Goal: Task Accomplishment & Management: Use online tool/utility

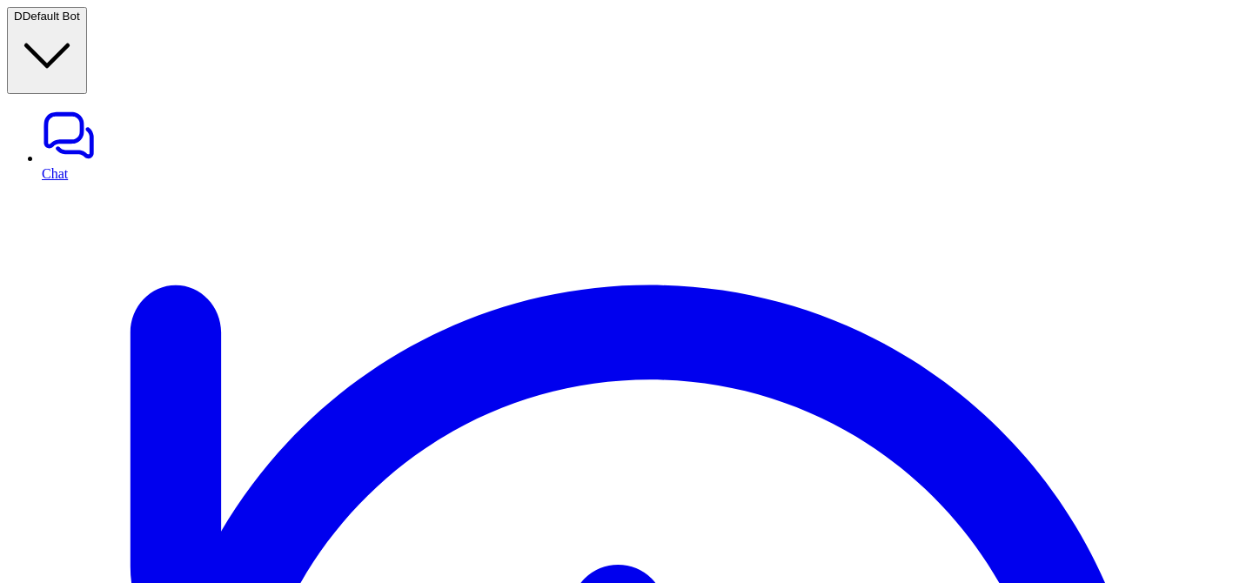
type textarea "**********"
click at [77, 7] on button "D Default Bot" at bounding box center [47, 50] width 80 height 87
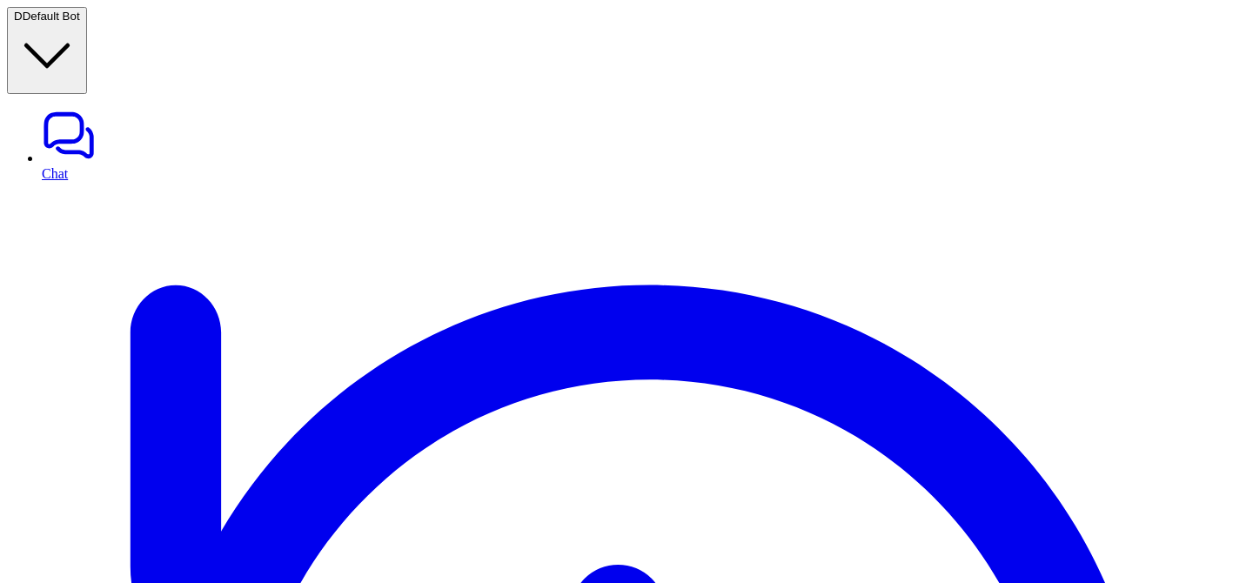
type input "****"
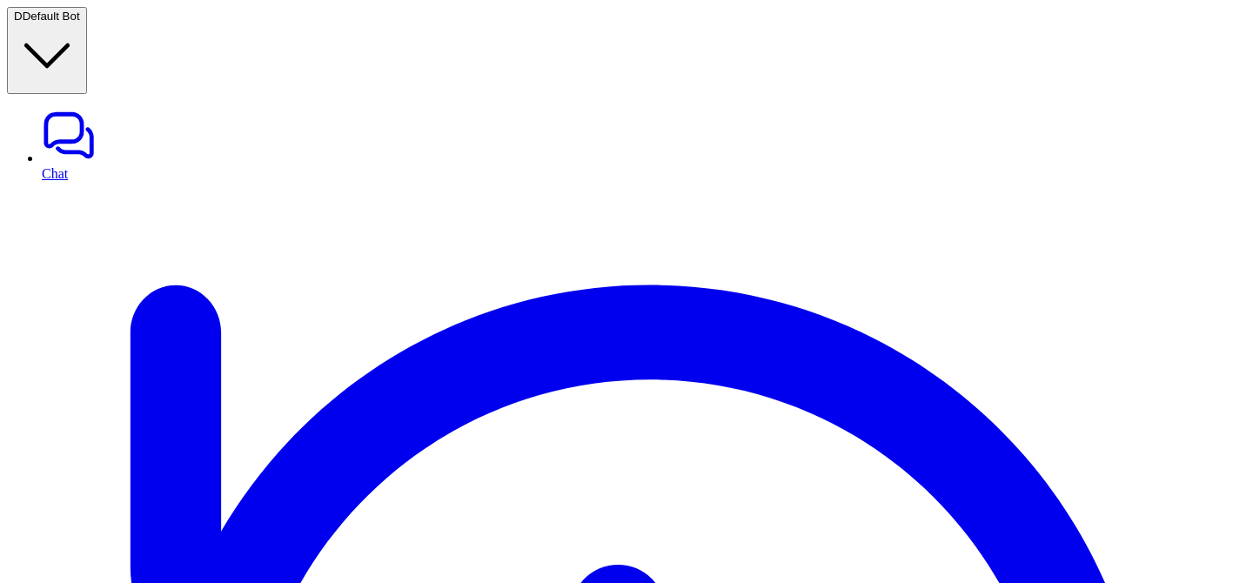
drag, startPoint x: 1162, startPoint y: 116, endPoint x: 1063, endPoint y: 116, distance: 98.3
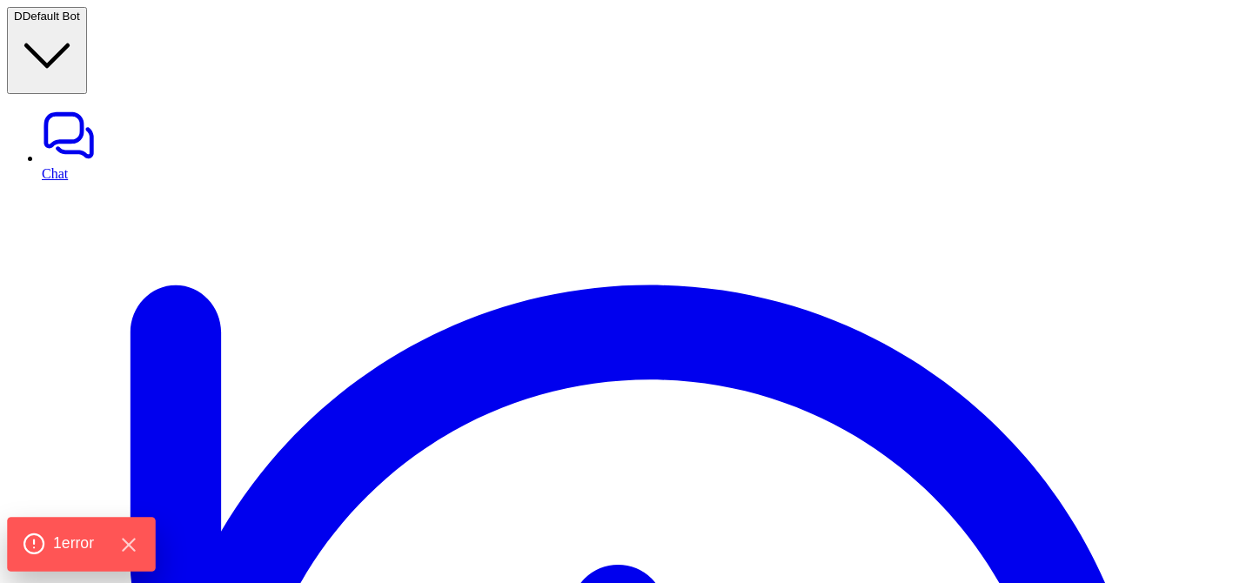
click at [57, 533] on span "1 error" at bounding box center [73, 544] width 41 height 23
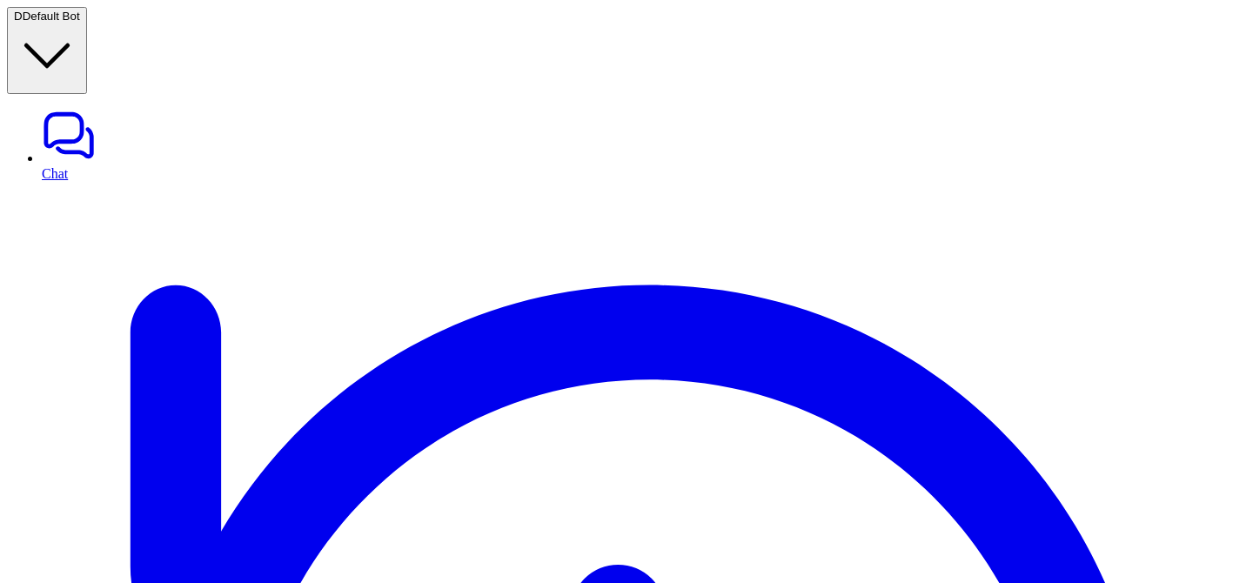
drag, startPoint x: 697, startPoint y: 278, endPoint x: 902, endPoint y: 282, distance: 204.5
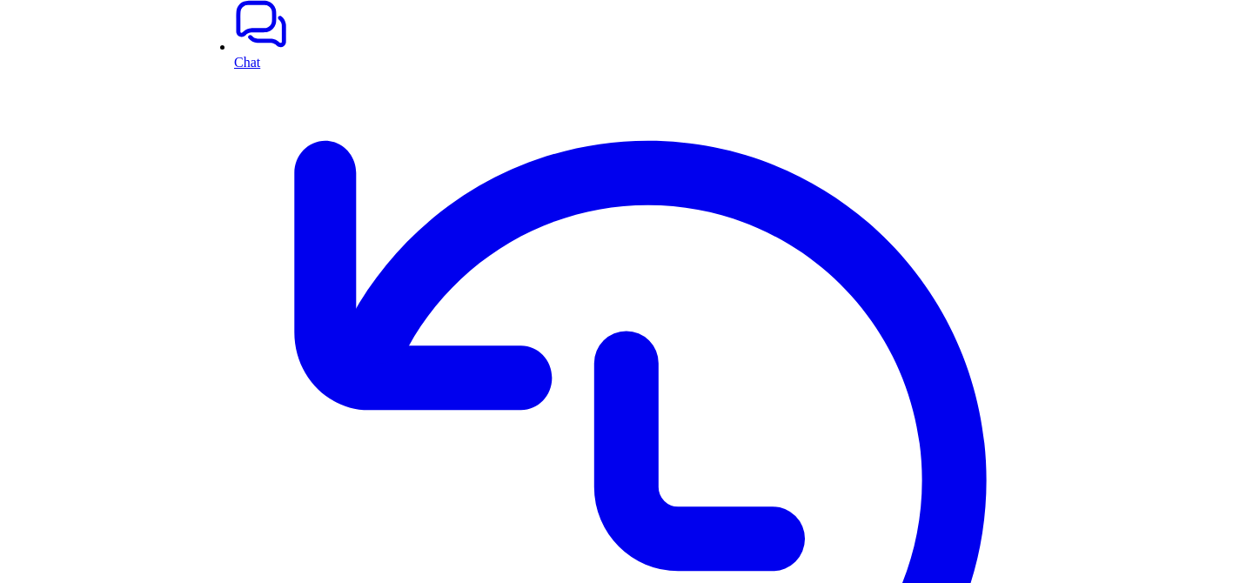
scroll to position [52, 0]
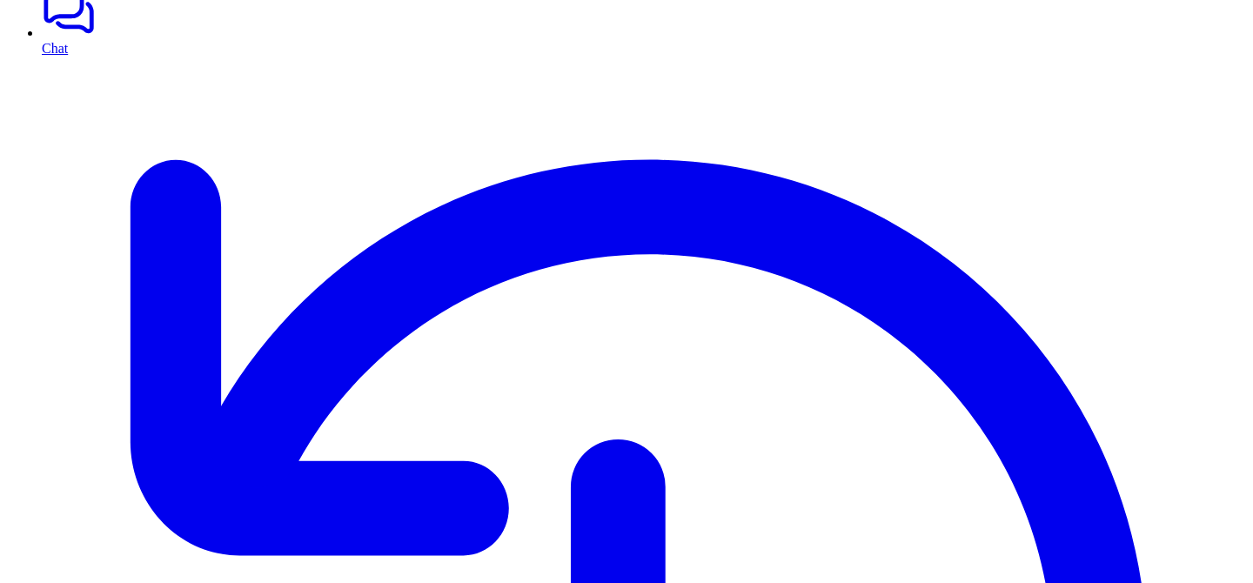
scroll to position [148, 0]
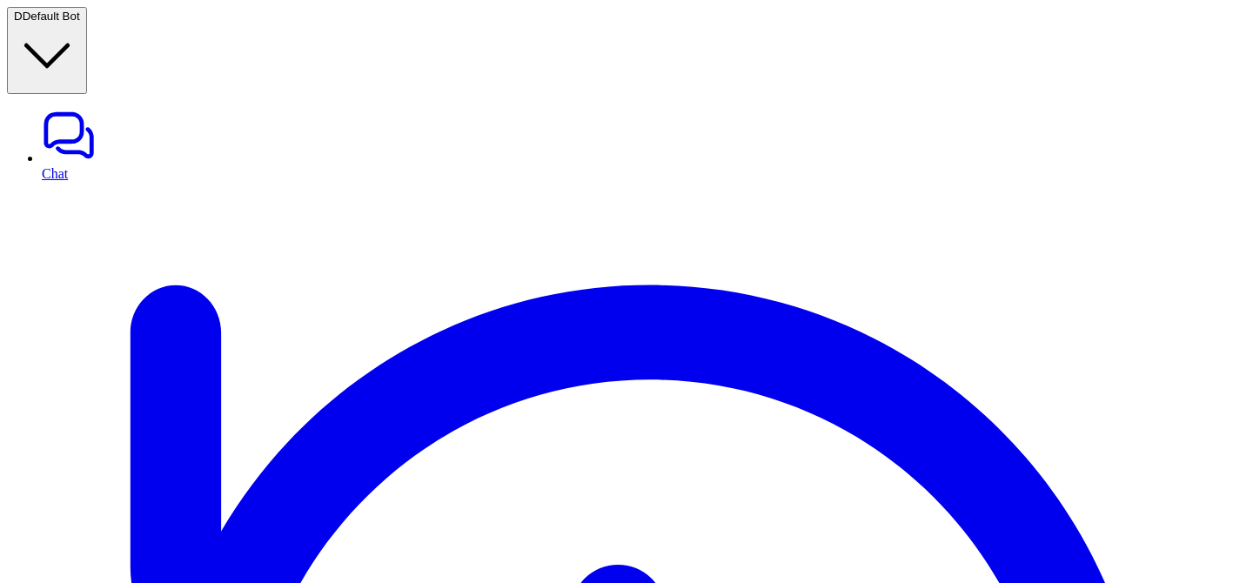
scroll to position [52, 0]
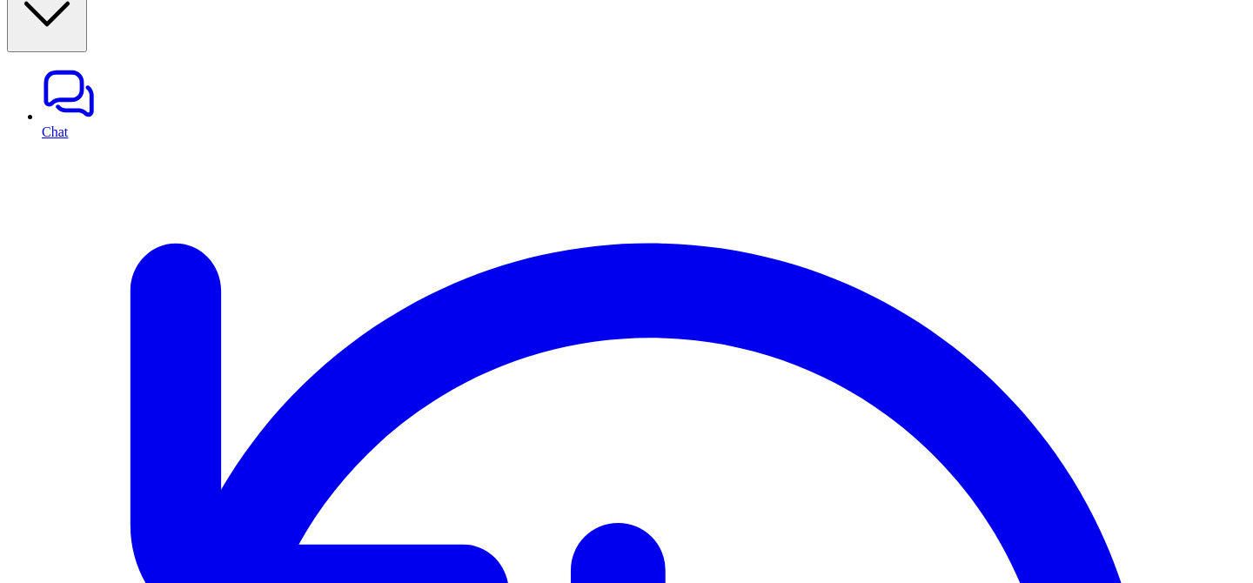
scroll to position [52, 0]
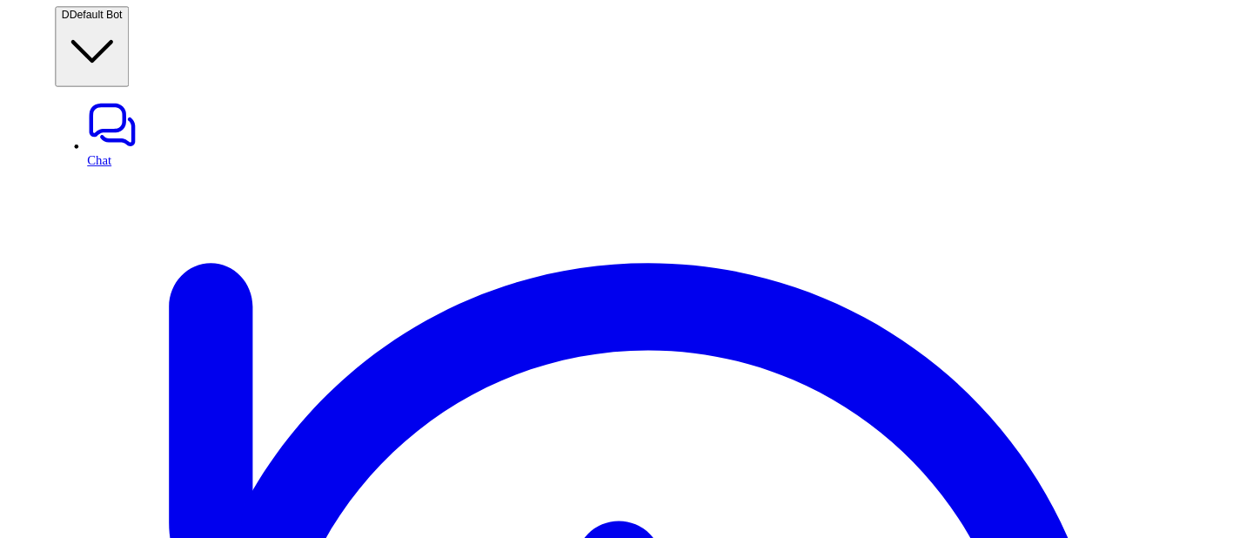
scroll to position [52, 0]
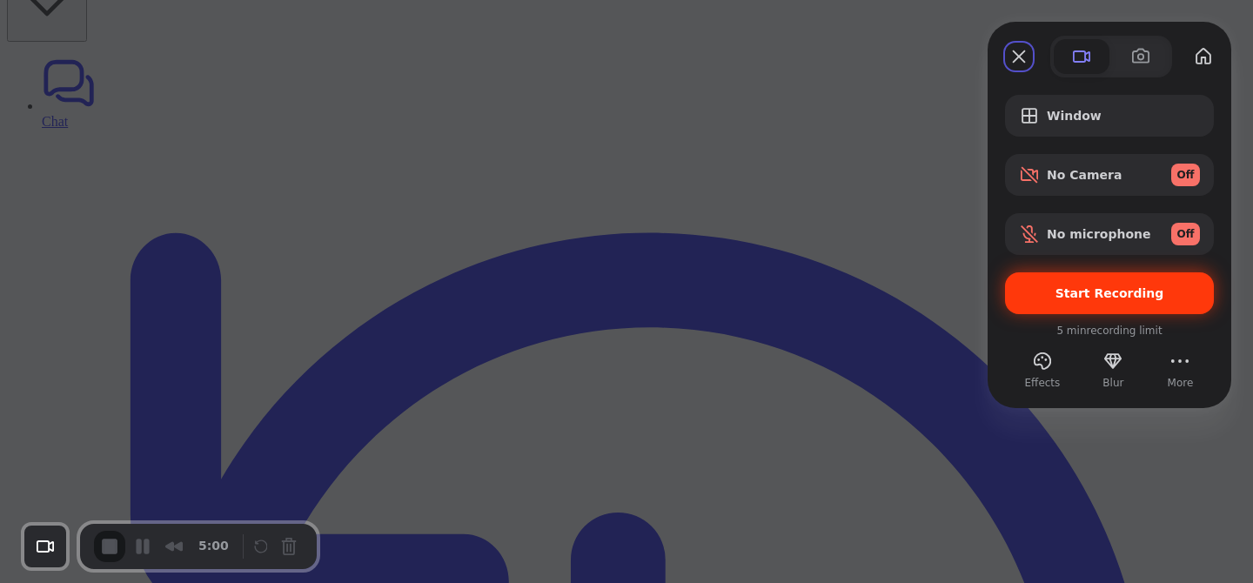
click at [1029, 285] on div "Start Recording" at bounding box center [1109, 293] width 209 height 42
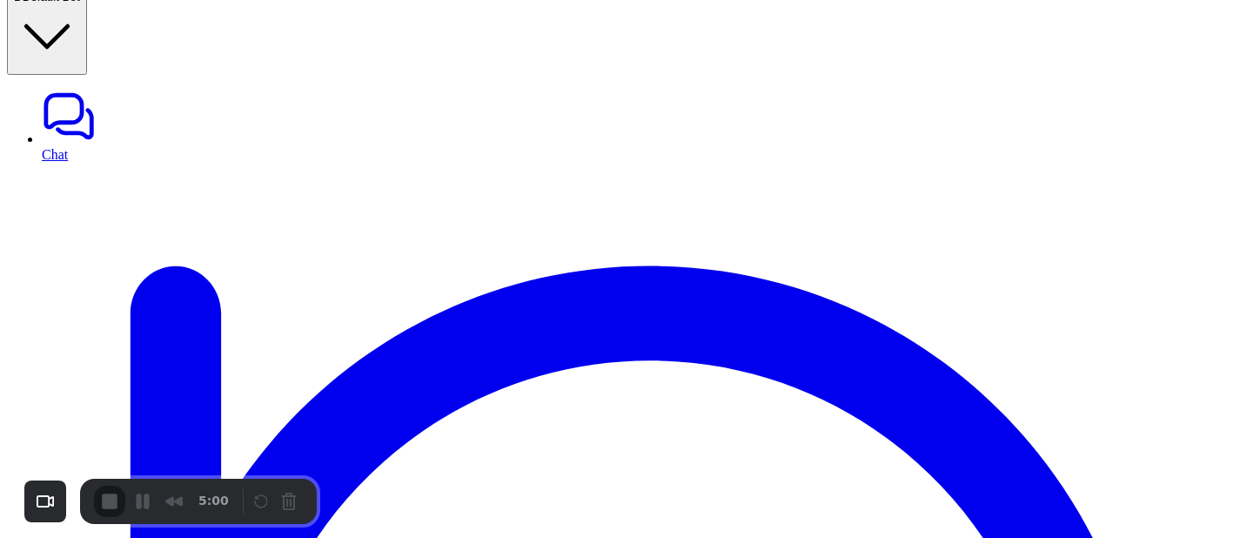
scroll to position [0, 0]
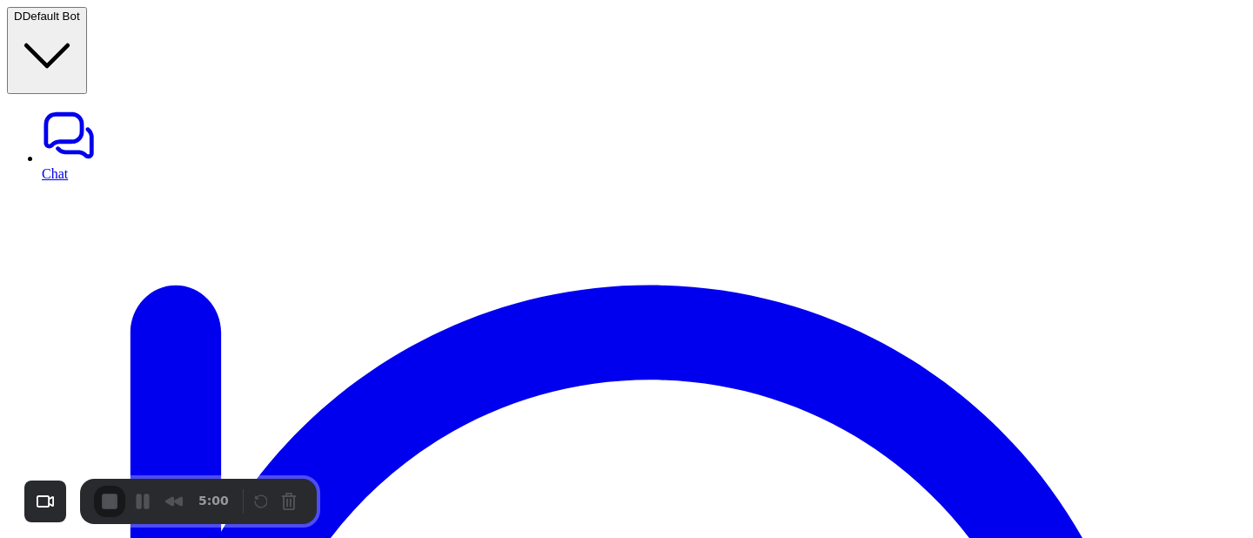
click at [105, 502] on div "5:00" at bounding box center [165, 501] width 142 height 31
click at [112, 500] on div "5:00" at bounding box center [165, 501] width 142 height 31
click at [295, 500] on div "Recorder controls - play pause" at bounding box center [277, 501] width 52 height 28
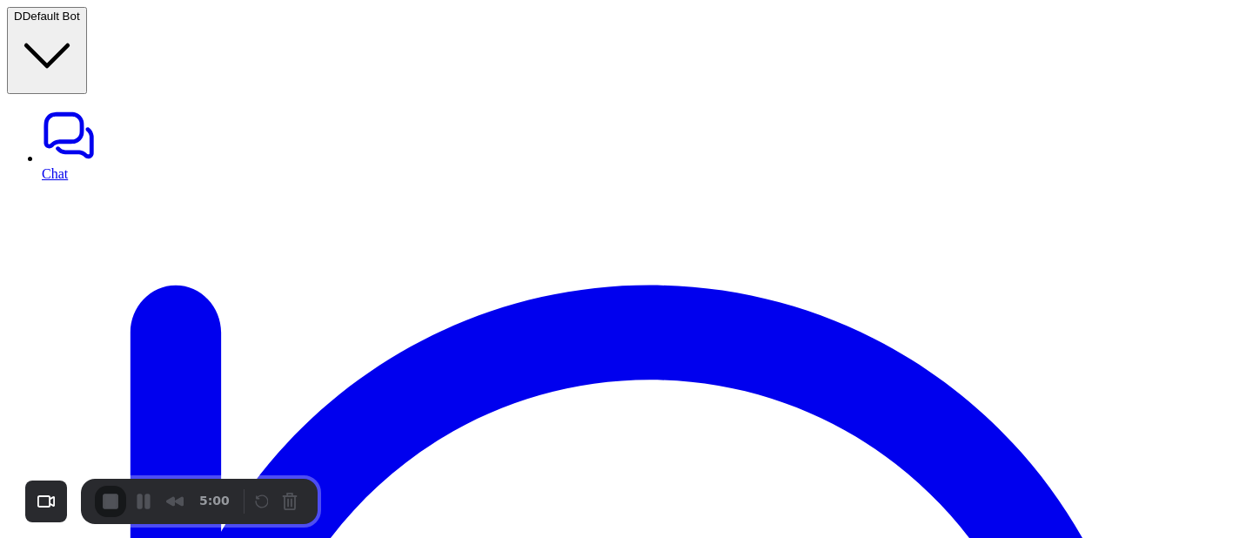
click at [284, 500] on div "Recorder controls - play pause" at bounding box center [277, 501] width 52 height 28
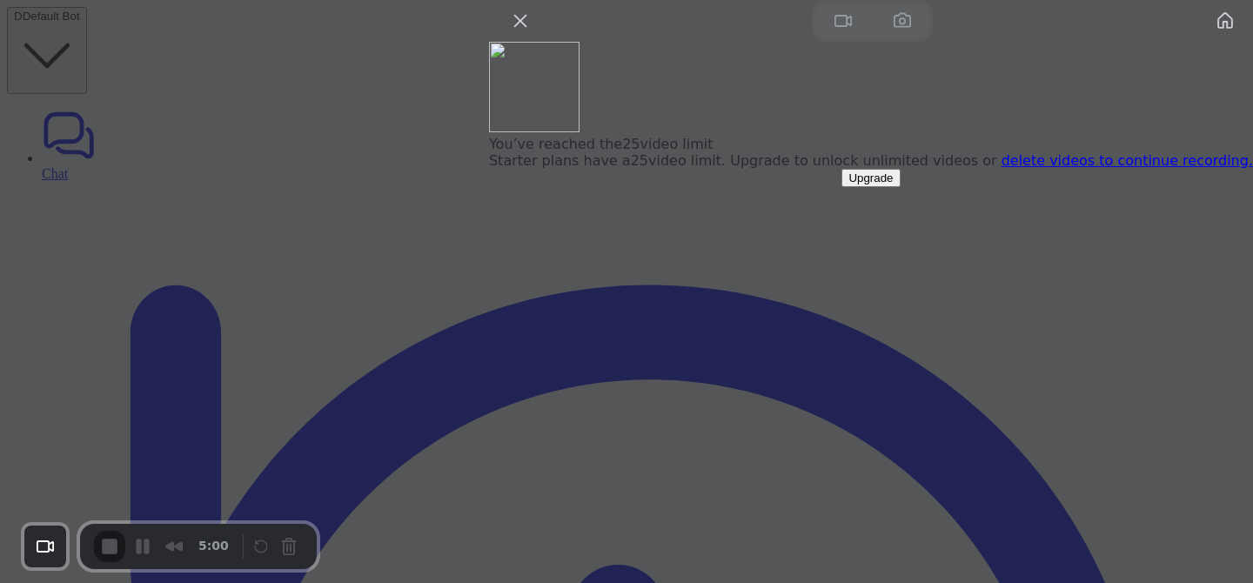
click at [1063, 169] on link "delete videos to continue recording." at bounding box center [1127, 160] width 251 height 17
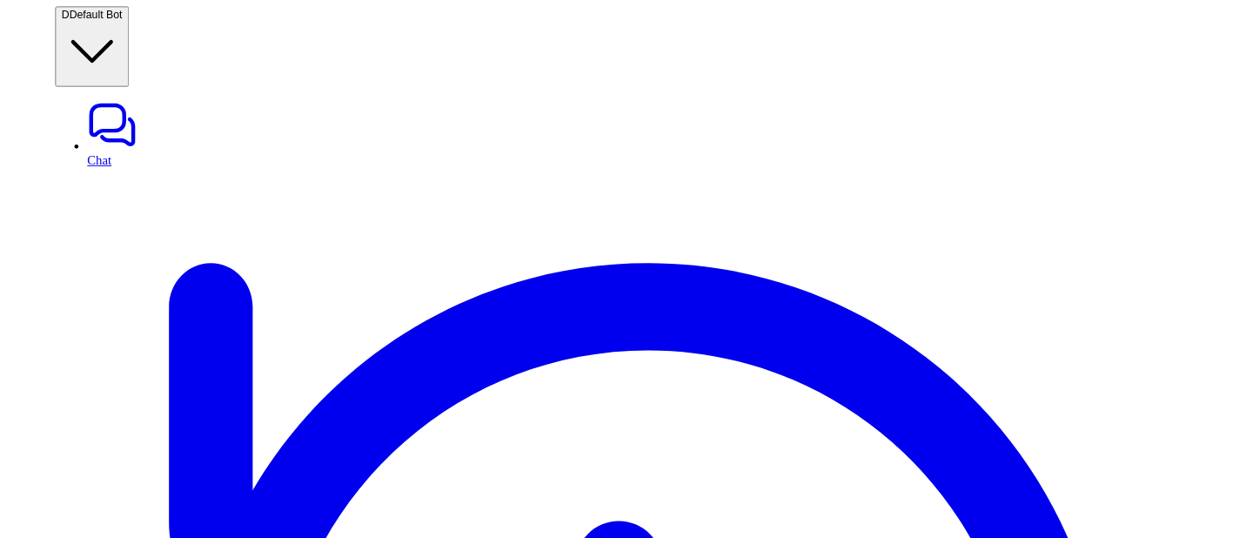
scroll to position [52, 0]
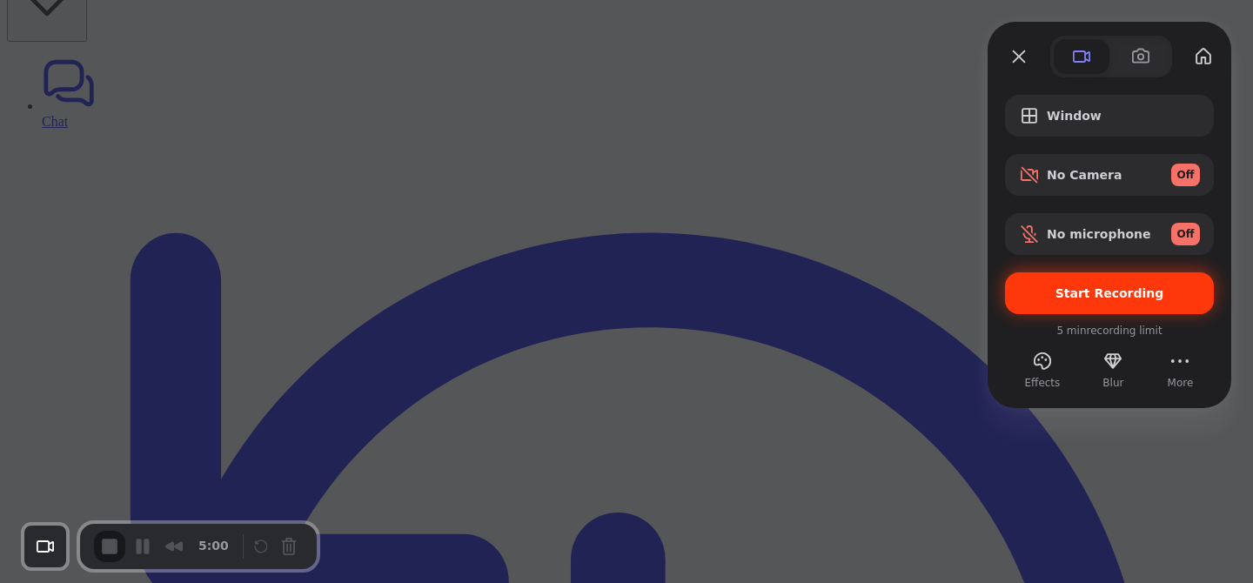
click at [1065, 273] on div "Start Recording" at bounding box center [1109, 293] width 209 height 42
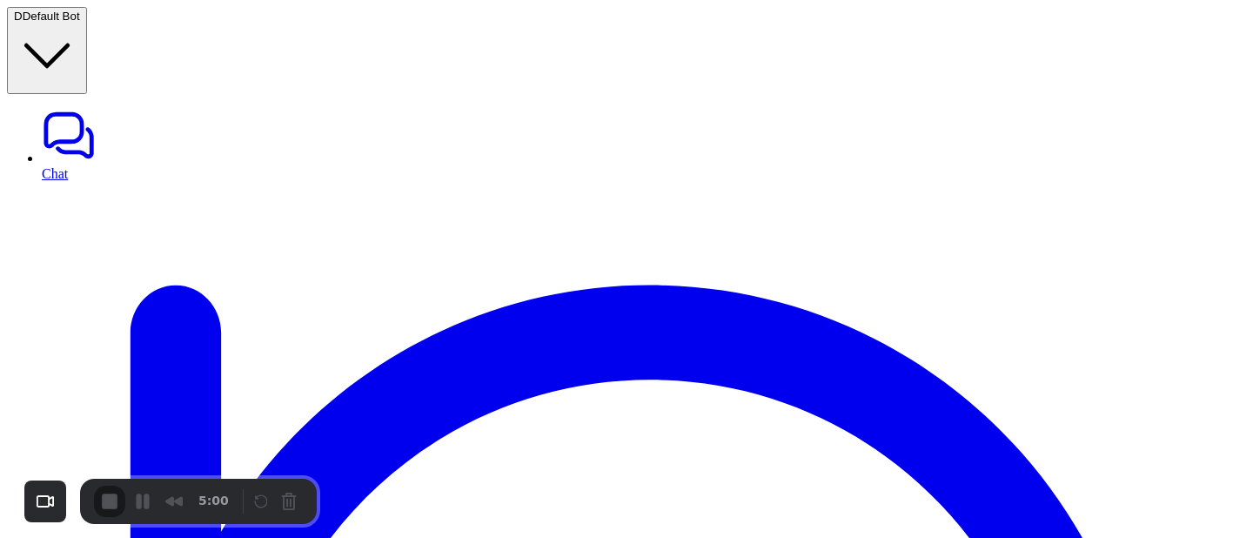
scroll to position [97, 0]
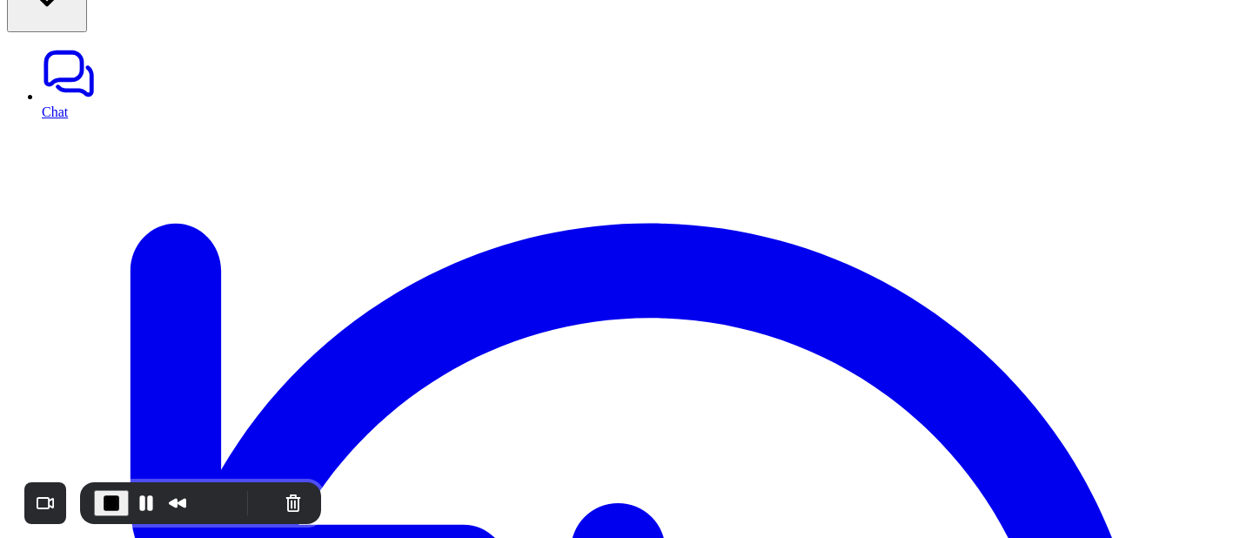
scroll to position [97, 0]
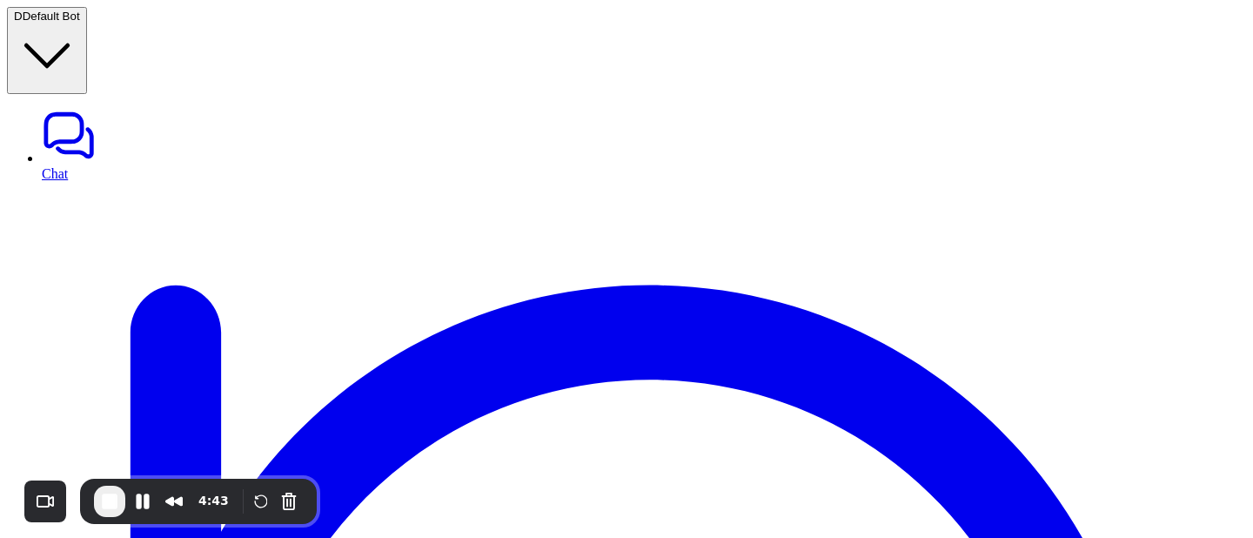
scroll to position [97, 0]
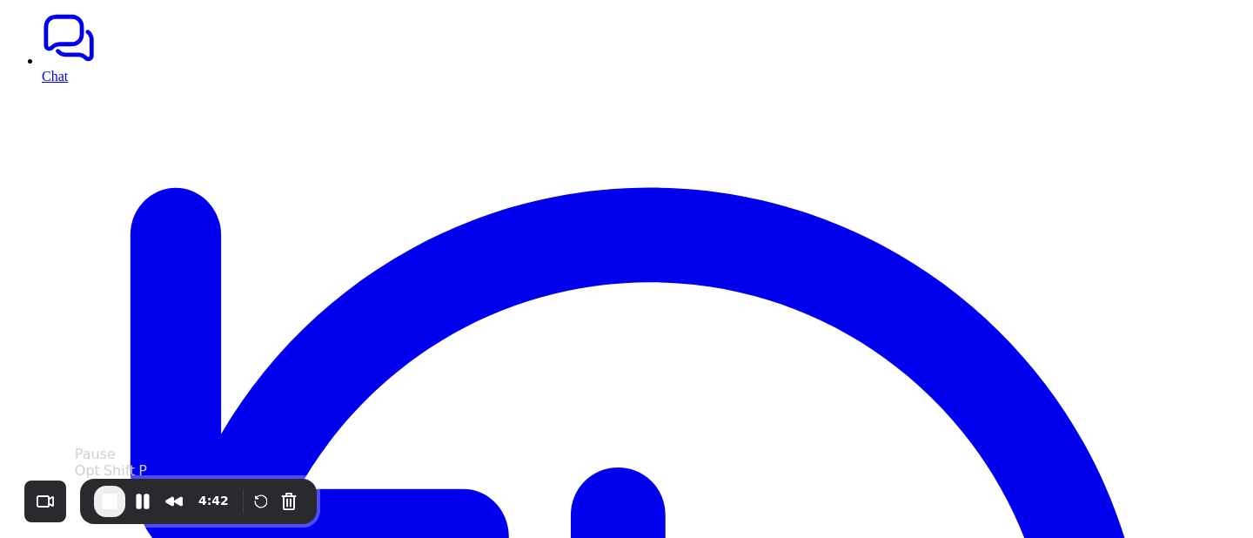
click at [109, 496] on span "End Recording" at bounding box center [109, 501] width 21 height 21
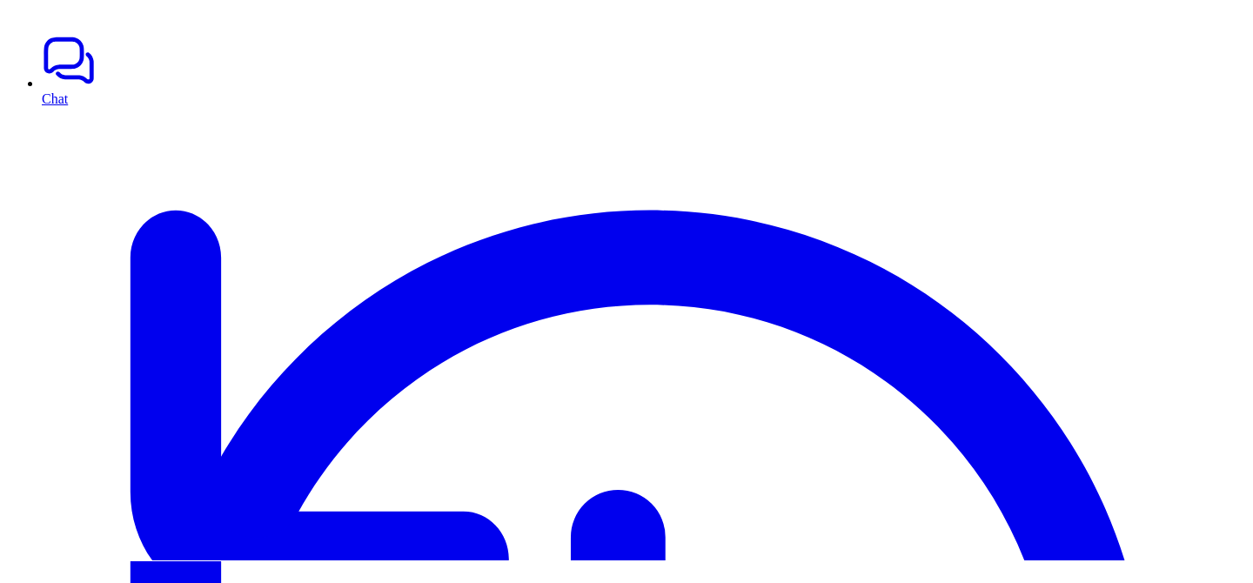
scroll to position [52, 0]
